Goal: Information Seeking & Learning: Learn about a topic

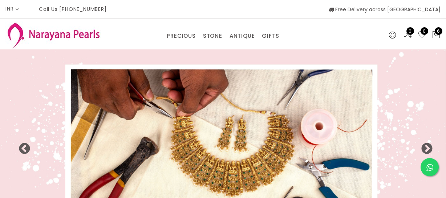
select select "INR"
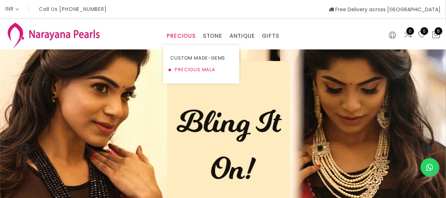
click at [190, 67] on link "PRECIOUS MALA" at bounding box center [201, 70] width 62 height 12
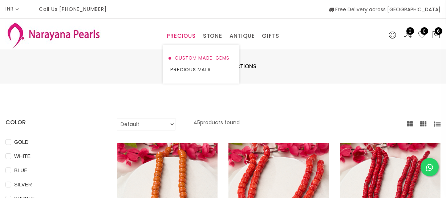
click at [191, 58] on link "CUSTOM MADE-GEMS" at bounding box center [201, 58] width 62 height 12
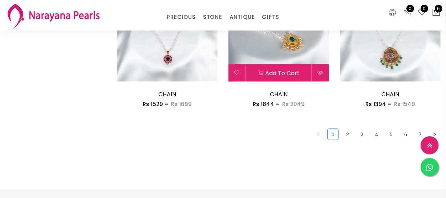
scroll to position [900, 0]
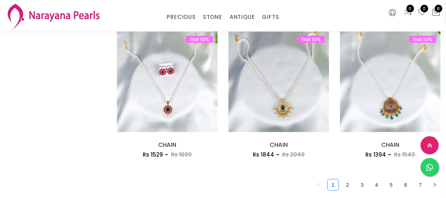
click at [347, 181] on link "2" at bounding box center [347, 184] width 11 height 11
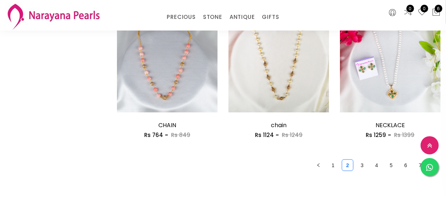
scroll to position [990, 0]
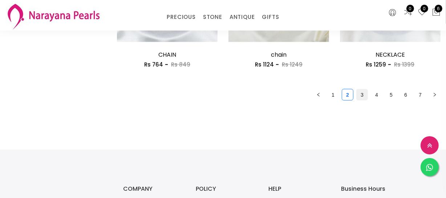
click at [360, 98] on link "3" at bounding box center [362, 94] width 11 height 11
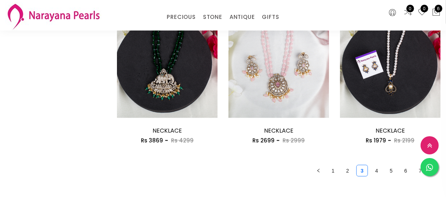
scroll to position [924, 0]
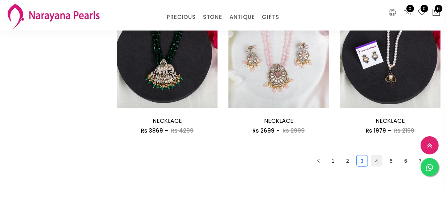
click at [374, 159] on link "4" at bounding box center [376, 160] width 11 height 11
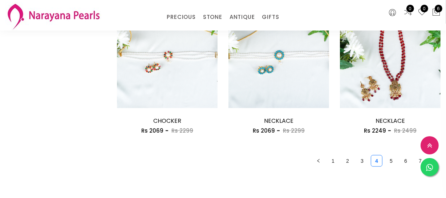
scroll to position [999, 0]
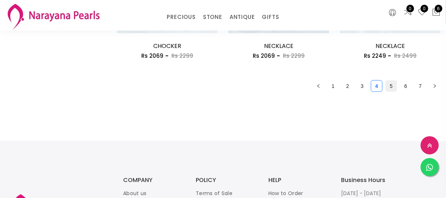
click at [391, 88] on link "5" at bounding box center [391, 86] width 11 height 11
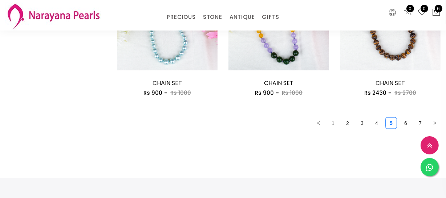
scroll to position [1023, 0]
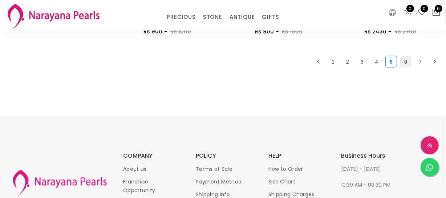
click at [406, 61] on link "6" at bounding box center [405, 61] width 11 height 11
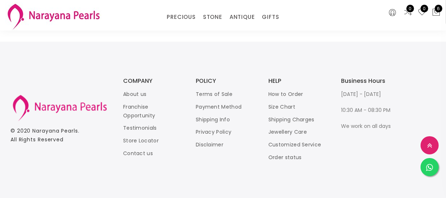
scroll to position [966, 0]
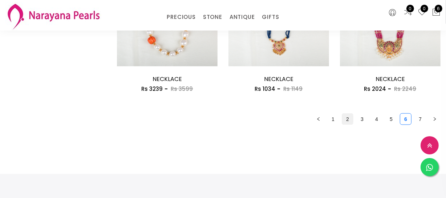
click at [346, 121] on link "2" at bounding box center [347, 119] width 11 height 11
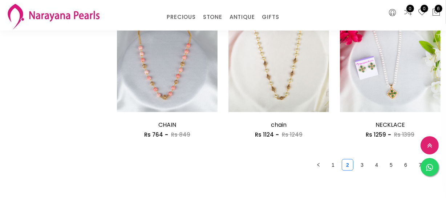
scroll to position [957, 0]
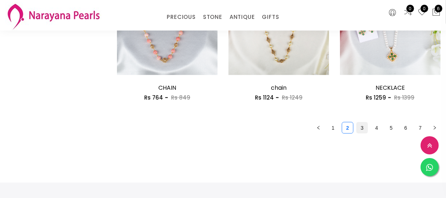
click at [362, 129] on link "3" at bounding box center [362, 127] width 11 height 11
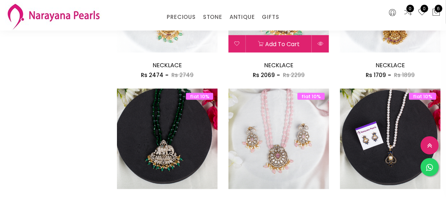
scroll to position [891, 0]
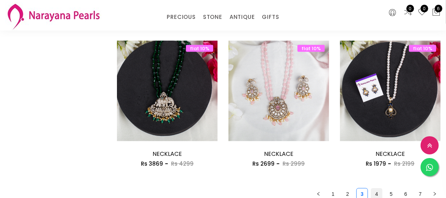
click at [374, 192] on link "4" at bounding box center [376, 193] width 11 height 11
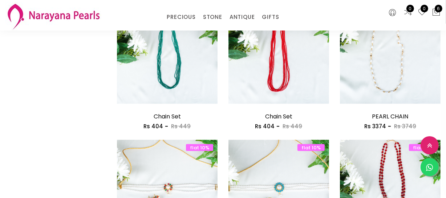
scroll to position [990, 0]
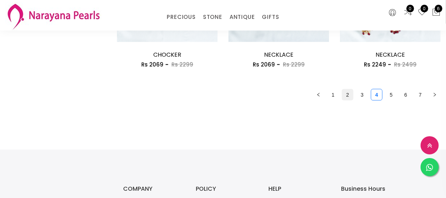
click at [343, 97] on link "2" at bounding box center [347, 94] width 11 height 11
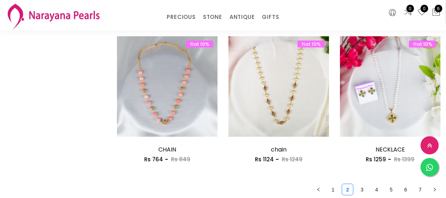
scroll to position [924, 0]
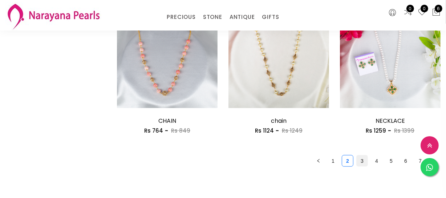
click at [363, 163] on link "3" at bounding box center [362, 160] width 11 height 11
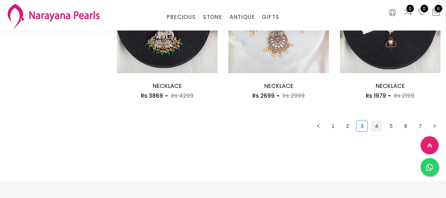
scroll to position [957, 0]
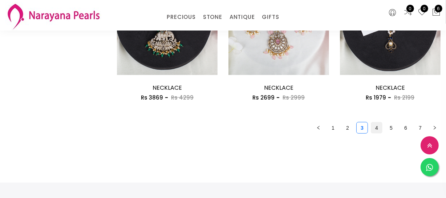
click at [379, 126] on link "4" at bounding box center [376, 127] width 11 height 11
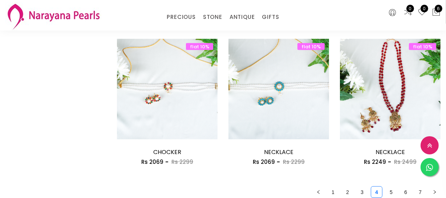
scroll to position [990, 0]
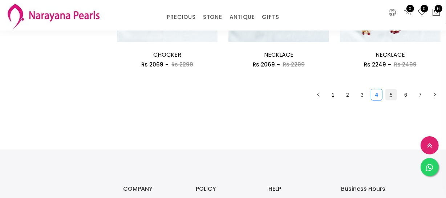
click at [392, 94] on link "5" at bounding box center [391, 94] width 11 height 11
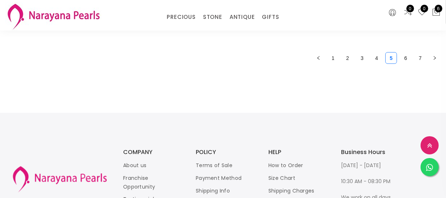
scroll to position [966, 0]
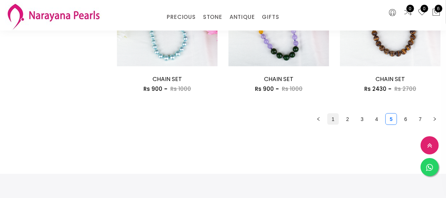
click at [334, 120] on link "1" at bounding box center [333, 119] width 11 height 11
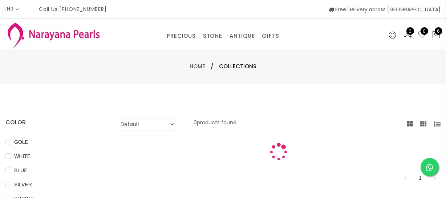
click at [334, 120] on div "Default Price - High to Low Price - Low to High 0 products found" at bounding box center [279, 124] width 324 height 12
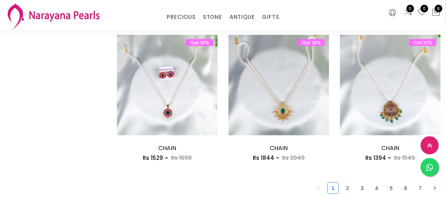
scroll to position [1023, 0]
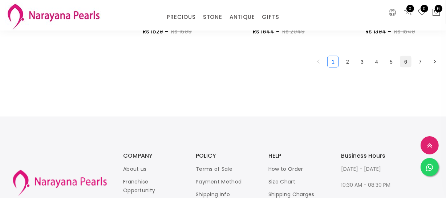
click at [401, 62] on link "6" at bounding box center [405, 61] width 11 height 11
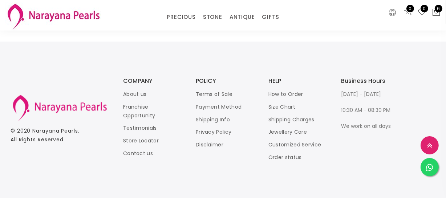
scroll to position [966, 0]
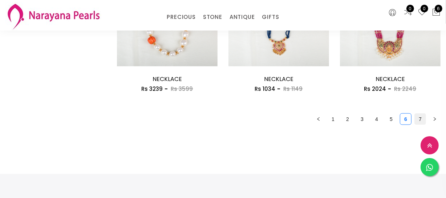
click at [415, 114] on link "7" at bounding box center [420, 119] width 11 height 11
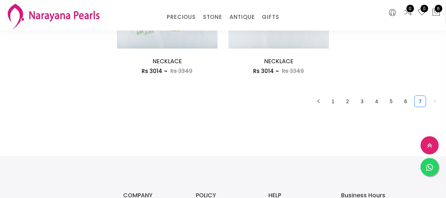
scroll to position [387, 0]
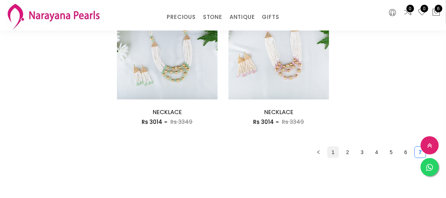
click at [332, 150] on link "1" at bounding box center [333, 152] width 11 height 11
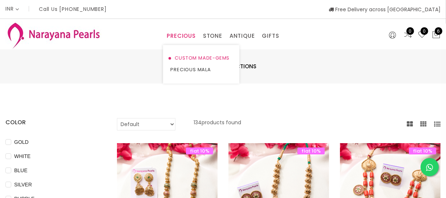
click at [188, 56] on link "CUSTOM MADE-GEMS" at bounding box center [201, 58] width 62 height 12
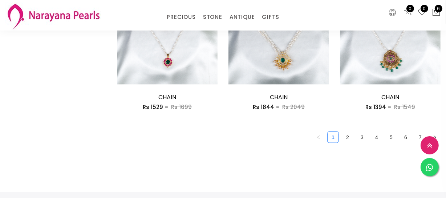
scroll to position [990, 0]
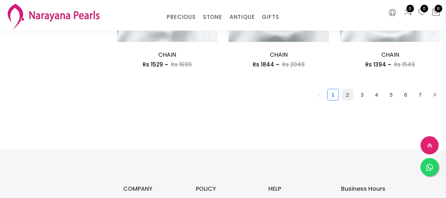
click at [343, 93] on link "2" at bounding box center [347, 94] width 11 height 11
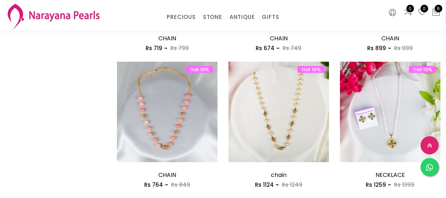
scroll to position [957, 0]
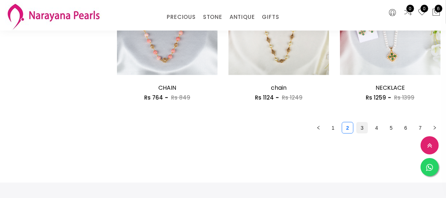
click at [364, 127] on link "3" at bounding box center [362, 127] width 11 height 11
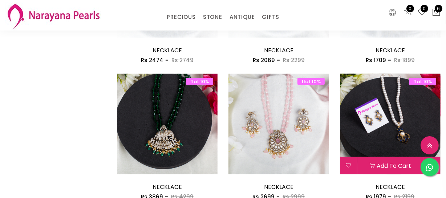
scroll to position [990, 0]
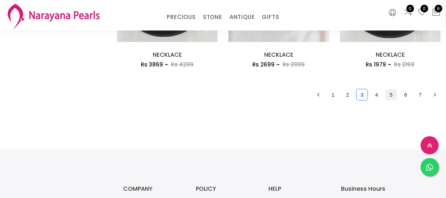
click at [395, 96] on link "5" at bounding box center [391, 94] width 11 height 11
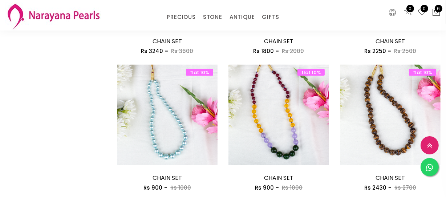
scroll to position [1023, 0]
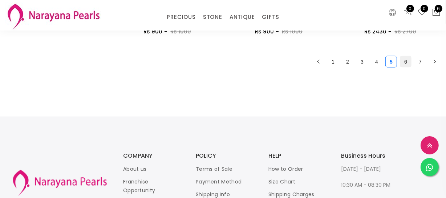
click at [406, 63] on link "6" at bounding box center [405, 61] width 11 height 11
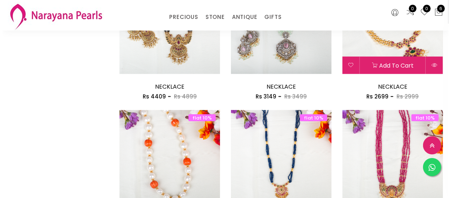
scroll to position [759, 0]
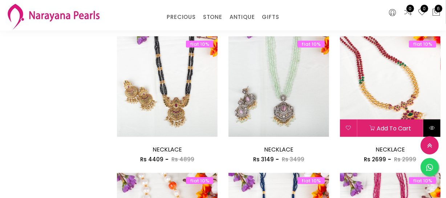
click at [432, 126] on icon at bounding box center [432, 128] width 6 height 6
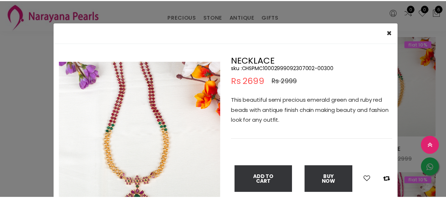
scroll to position [33, 0]
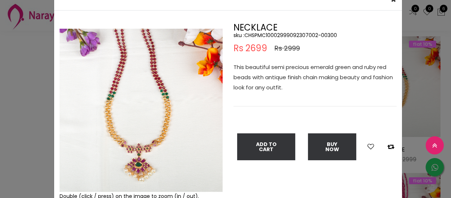
click at [31, 126] on div "× Close Double (click / press) on the image to zoom (in / out). NECKLACE sku : …" at bounding box center [225, 99] width 451 height 198
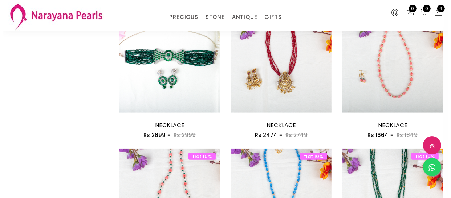
scroll to position [495, 0]
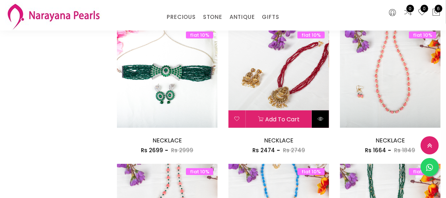
click at [324, 113] on button at bounding box center [320, 118] width 17 height 17
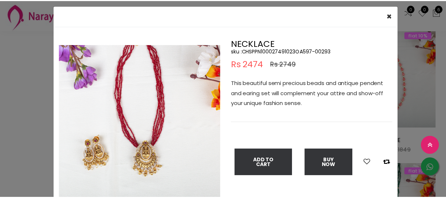
scroll to position [33, 0]
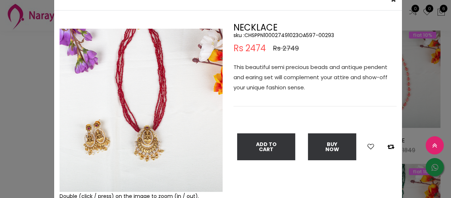
click at [10, 72] on div "× Close Double (click / press) on the image to zoom (in / out). NECKLACE sku : …" at bounding box center [225, 99] width 451 height 198
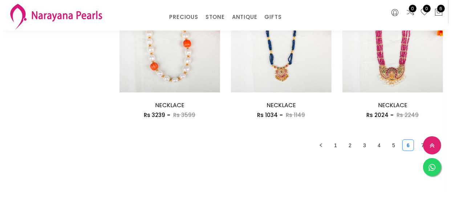
scroll to position [924, 0]
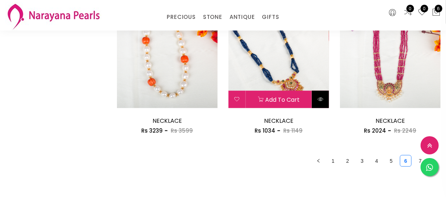
click at [323, 93] on button at bounding box center [320, 99] width 17 height 17
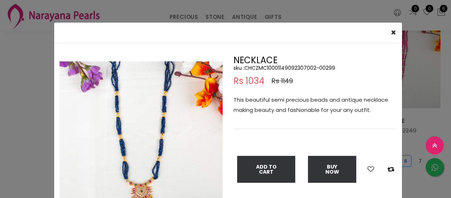
scroll to position [33, 0]
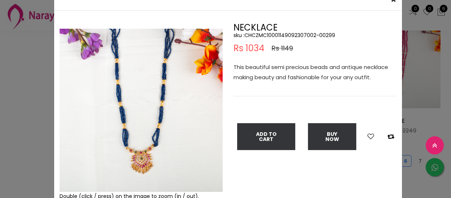
click at [7, 109] on div "× Close Double (click / press) on the image to zoom (in / out). NECKLACE sku : …" at bounding box center [225, 99] width 451 height 198
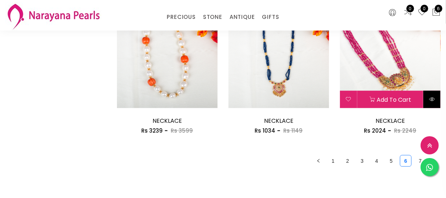
click at [427, 96] on button at bounding box center [431, 99] width 17 height 17
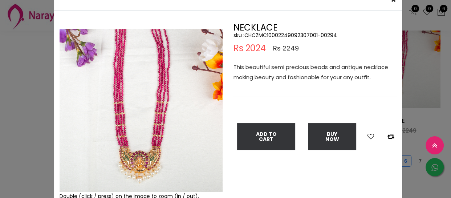
click at [13, 94] on div "× Close Double (click / press) on the image to zoom (in / out). NECKLACE sku : …" at bounding box center [225, 99] width 451 height 198
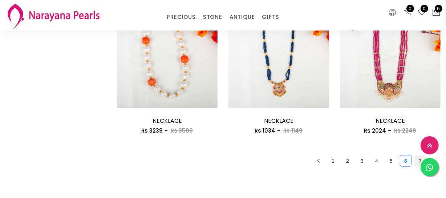
click at [417, 162] on link "7" at bounding box center [420, 160] width 11 height 11
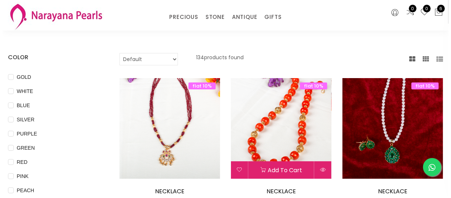
scroll to position [66, 0]
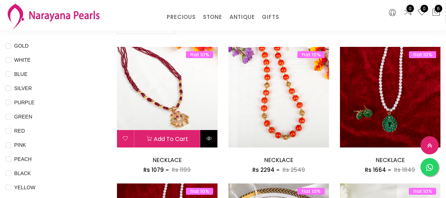
click at [212, 135] on icon at bounding box center [209, 138] width 6 height 6
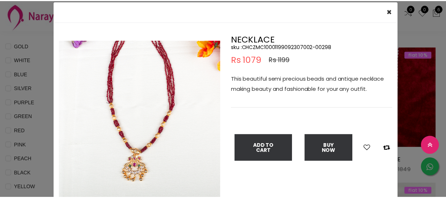
scroll to position [33, 0]
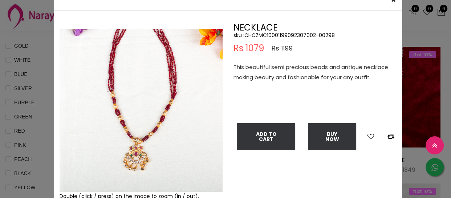
click at [9, 100] on div "× Close Double (click / press) on the image to zoom (in / out). NECKLACE sku : …" at bounding box center [225, 99] width 451 height 198
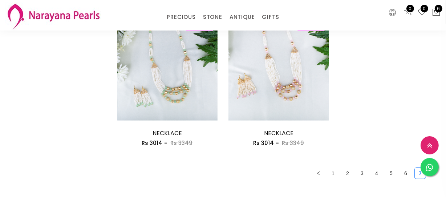
scroll to position [429, 0]
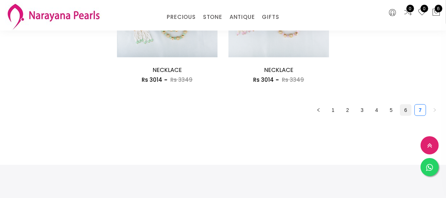
click at [400, 110] on li "6" at bounding box center [406, 110] width 12 height 12
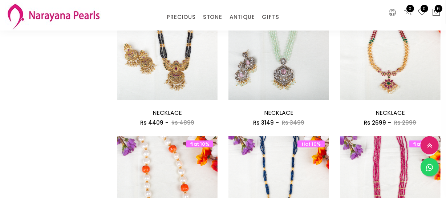
scroll to position [792, 0]
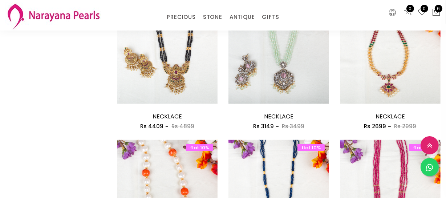
click at [329, 98] on div "flat 10% Add to cart NECKLACE Rs 3149 Rs 3499 flat 10% NECKLACE Rs 3149 Rs 3499…" at bounding box center [278, 71] width 111 height 137
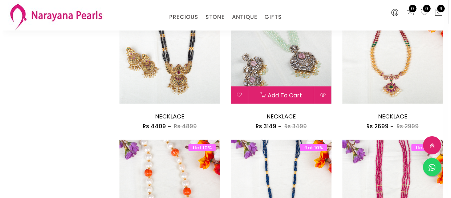
scroll to position [825, 0]
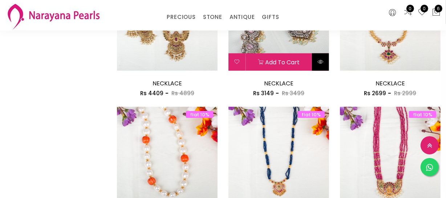
click at [320, 57] on button at bounding box center [320, 61] width 17 height 17
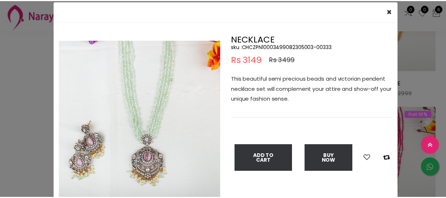
scroll to position [33, 0]
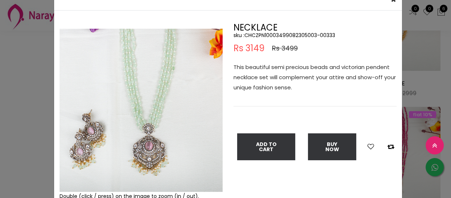
click at [21, 98] on div "× Close Double (click / press) on the image to zoom (in / out). NECKLACE sku : …" at bounding box center [225, 99] width 451 height 198
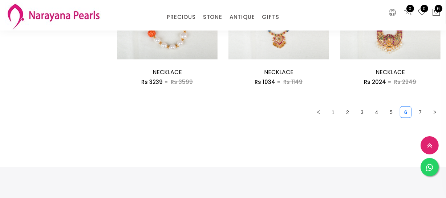
scroll to position [966, 0]
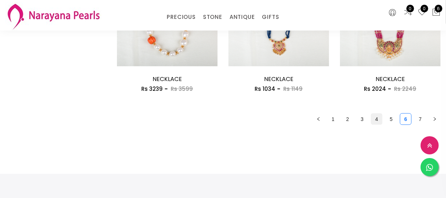
click at [378, 117] on link "4" at bounding box center [376, 119] width 11 height 11
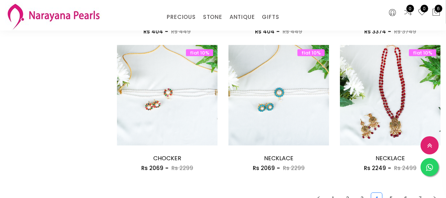
scroll to position [990, 0]
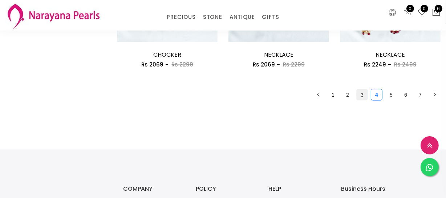
click at [360, 92] on link "3" at bounding box center [362, 94] width 11 height 11
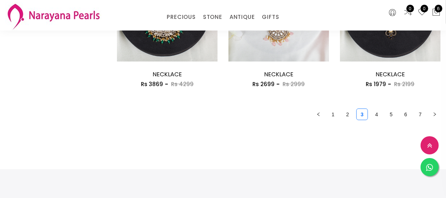
scroll to position [966, 0]
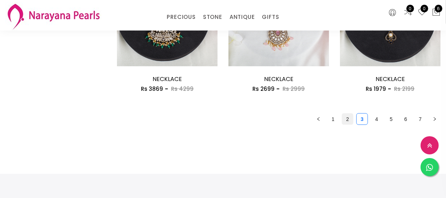
click at [349, 119] on link "2" at bounding box center [347, 119] width 11 height 11
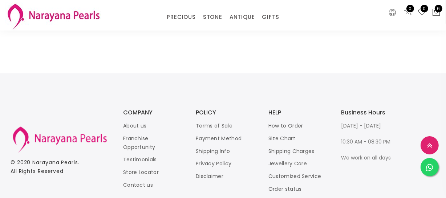
scroll to position [1032, 0]
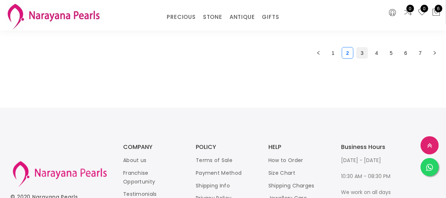
click at [360, 50] on link "3" at bounding box center [362, 53] width 11 height 11
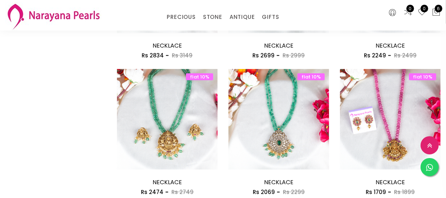
scroll to position [924, 0]
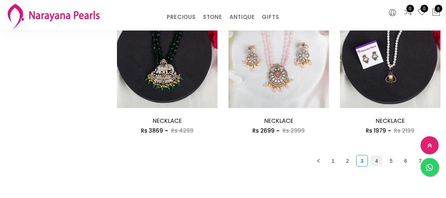
click at [380, 159] on link "4" at bounding box center [376, 160] width 11 height 11
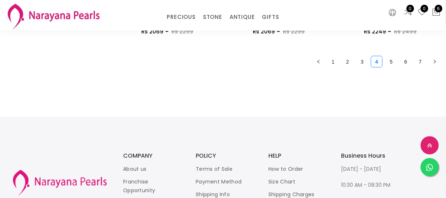
scroll to position [924, 0]
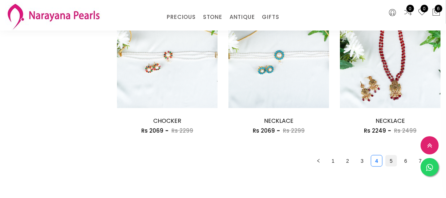
click at [391, 163] on link "5" at bounding box center [391, 160] width 11 height 11
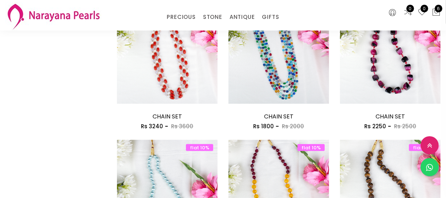
scroll to position [924, 0]
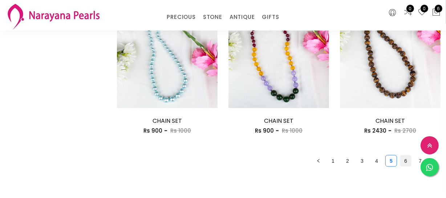
click at [404, 165] on link "6" at bounding box center [405, 160] width 11 height 11
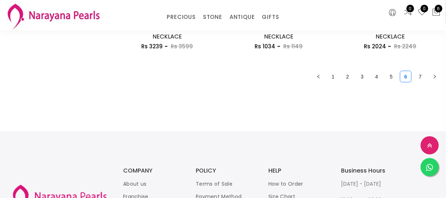
scroll to position [999, 0]
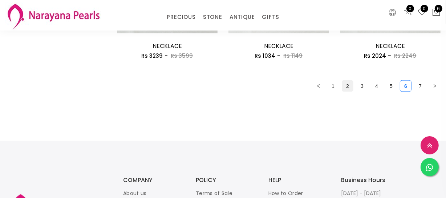
click at [350, 91] on li "2" at bounding box center [348, 86] width 12 height 12
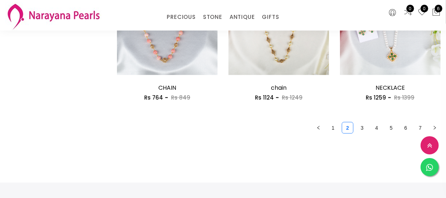
scroll to position [990, 0]
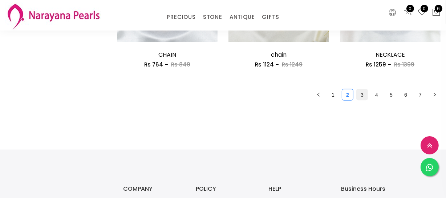
click at [361, 92] on link "3" at bounding box center [362, 94] width 11 height 11
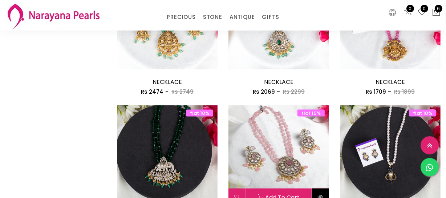
scroll to position [957, 0]
